Goal: Task Accomplishment & Management: Manage account settings

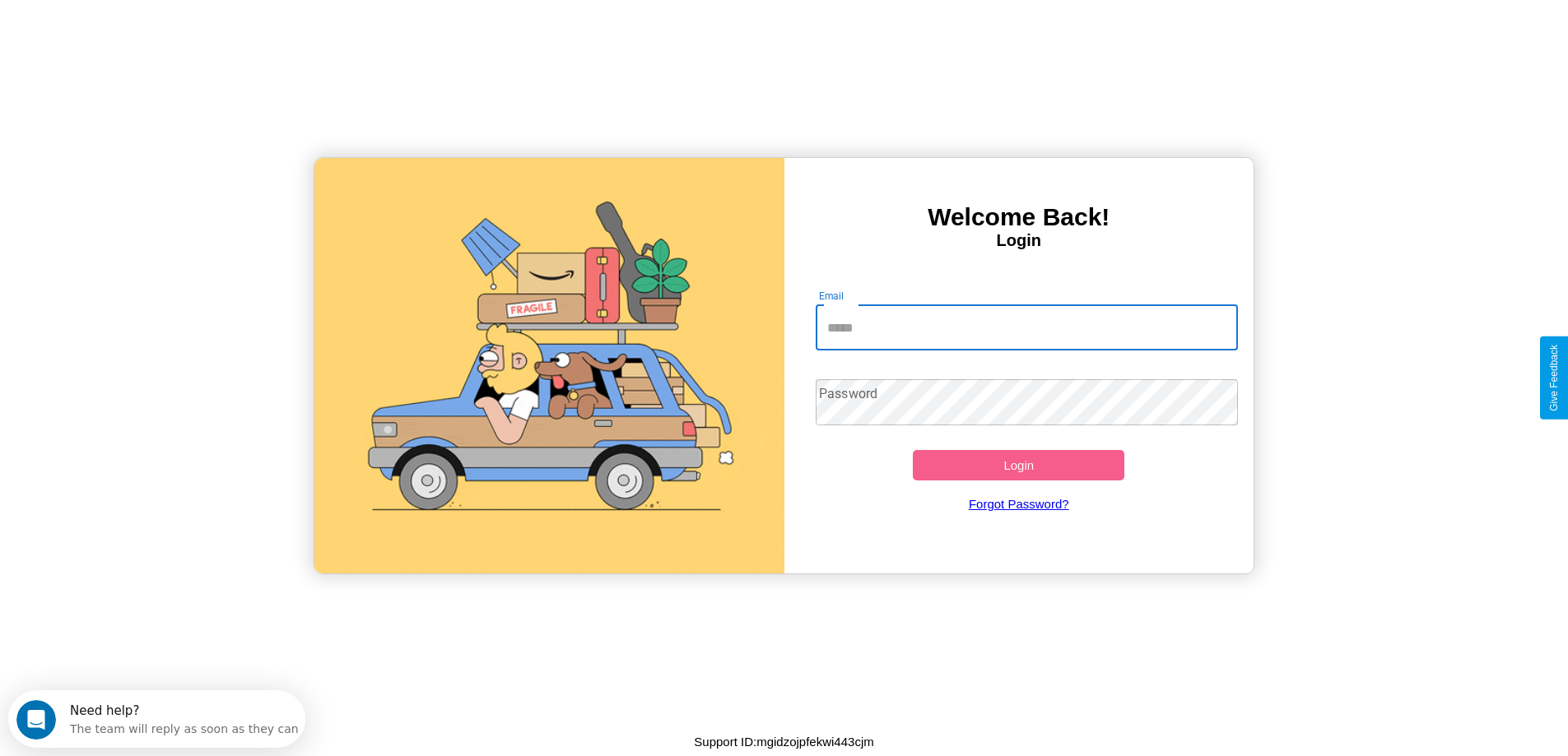
click at [1026, 327] on input "Email" at bounding box center [1026, 327] width 422 height 46
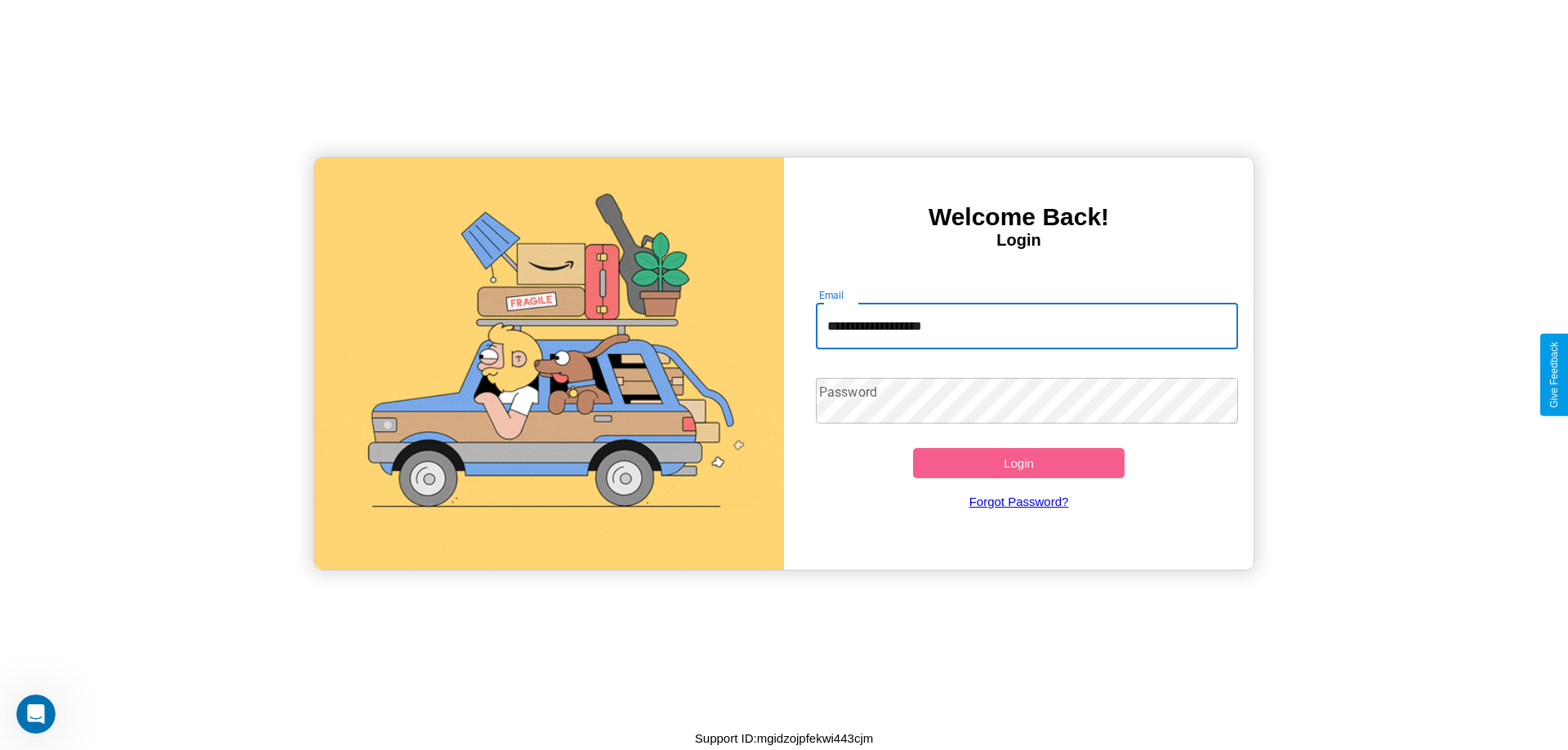
type input "**********"
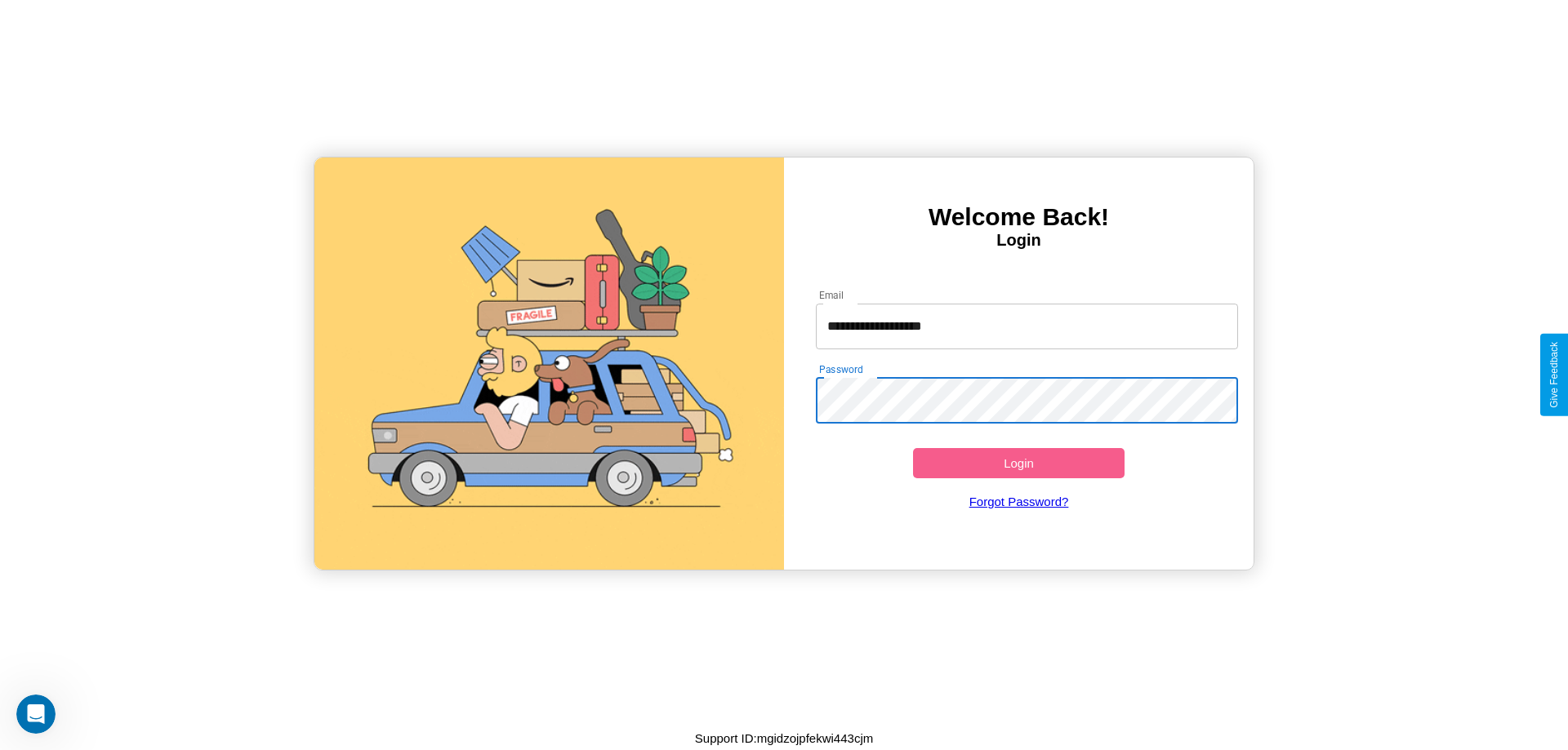
click at [1018, 463] on button "Login" at bounding box center [1019, 463] width 212 height 31
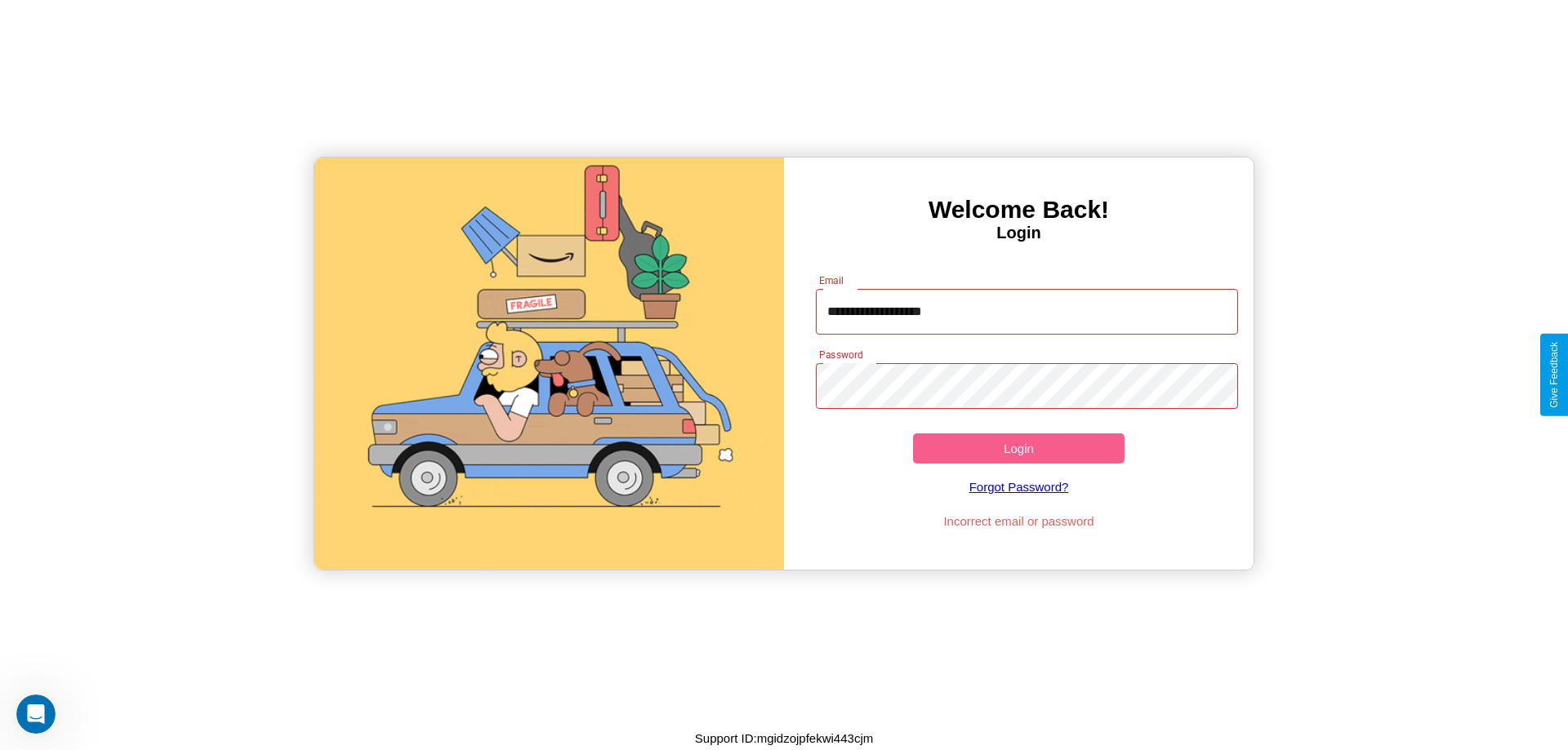
click at [1018, 448] on button "Login" at bounding box center [1019, 448] width 212 height 31
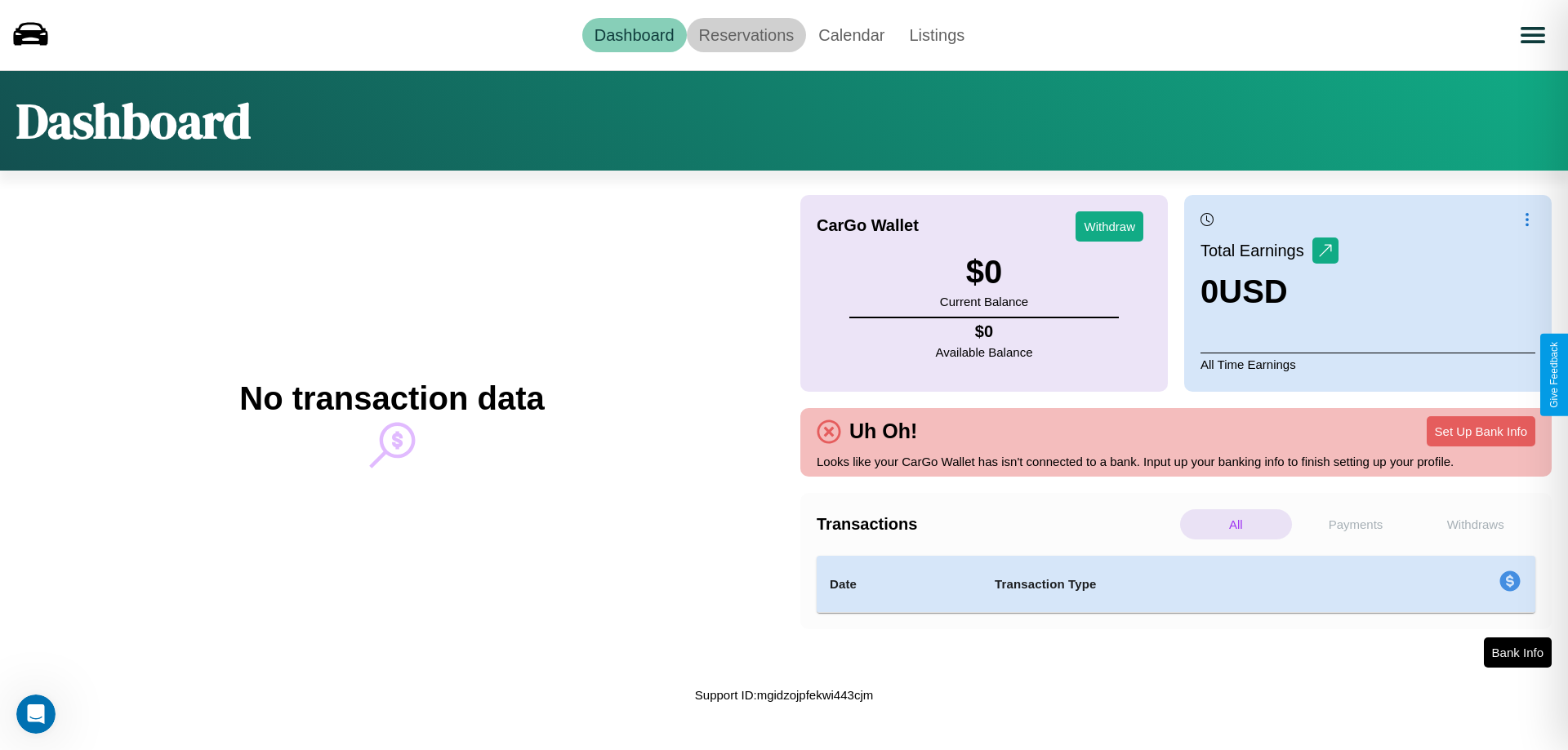
click at [745, 34] on link "Reservations" at bounding box center [746, 35] width 120 height 34
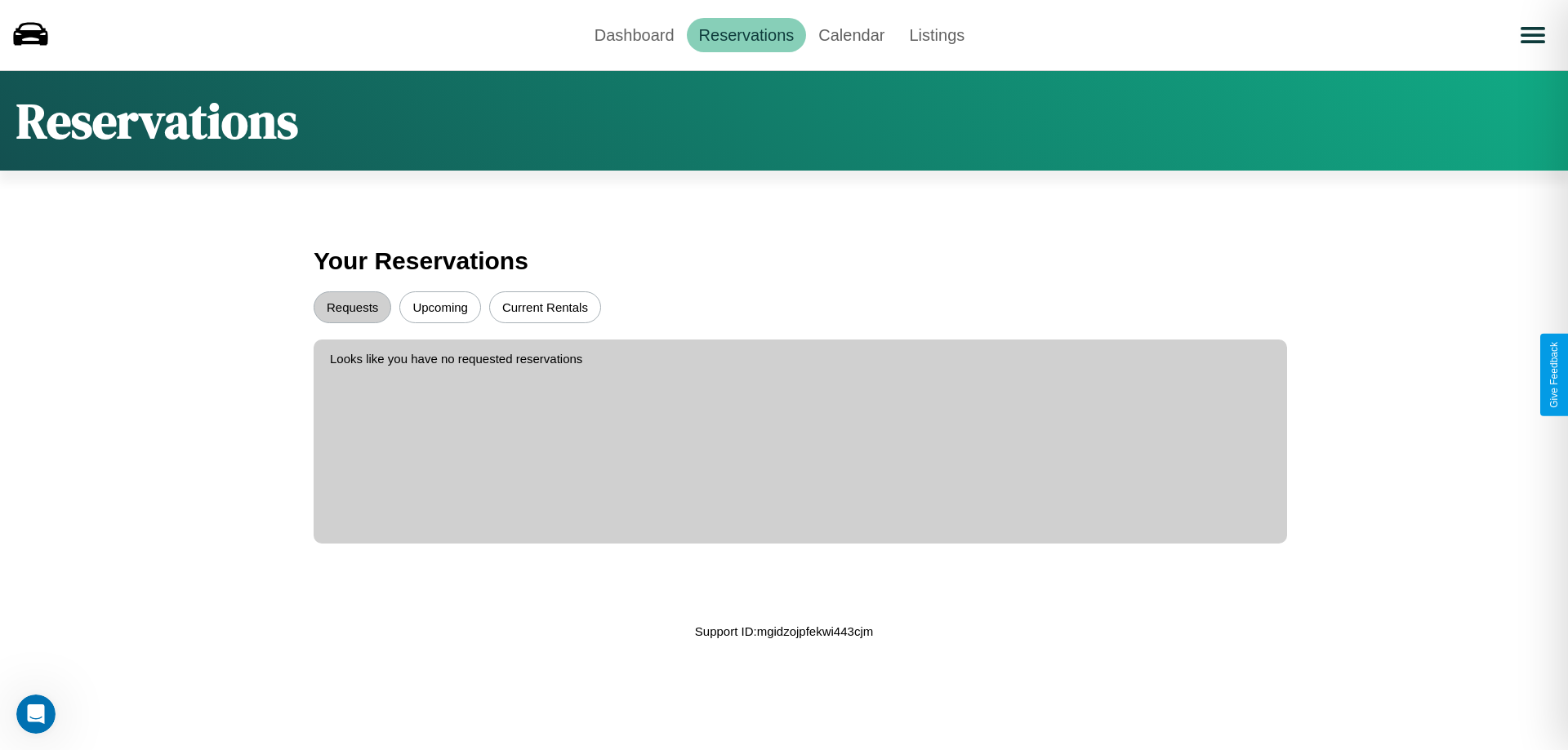
click at [440, 307] on button "Upcoming" at bounding box center [439, 307] width 81 height 32
click at [352, 307] on button "Requests" at bounding box center [352, 307] width 78 height 32
